Goal: Navigation & Orientation: Find specific page/section

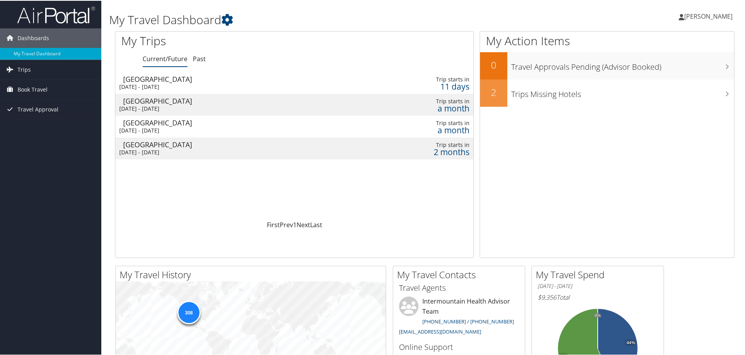
click at [684, 18] on span "[PERSON_NAME]" at bounding box center [708, 15] width 48 height 9
click at [666, 43] on link "My Settings" at bounding box center [687, 42] width 87 height 13
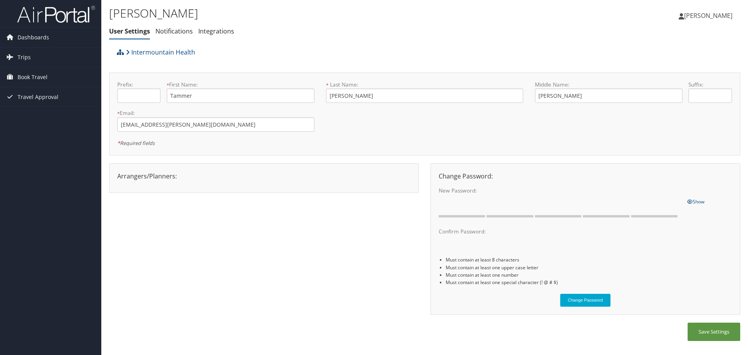
click at [696, 15] on span "[PERSON_NAME]" at bounding box center [708, 15] width 48 height 9
click at [684, 69] on link "View Travel Profile" at bounding box center [688, 69] width 87 height 13
